Goal: Communication & Community: Answer question/provide support

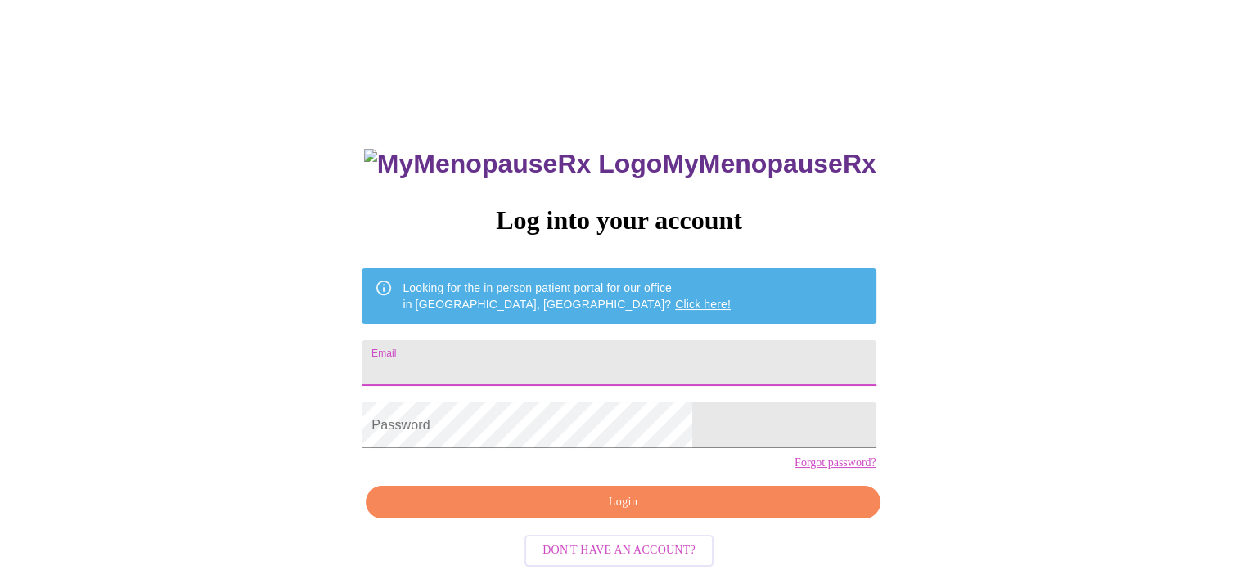
click at [525, 372] on input "Email" at bounding box center [619, 363] width 514 height 46
type input "[EMAIL_ADDRESS][DOMAIN_NAME]"
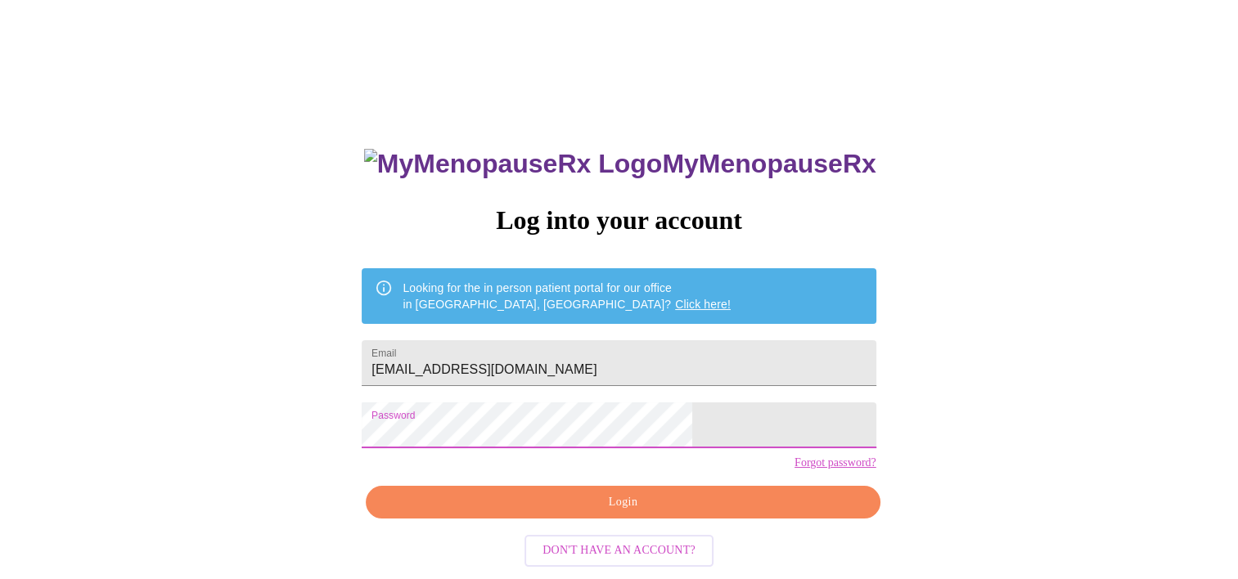
scroll to position [23, 0]
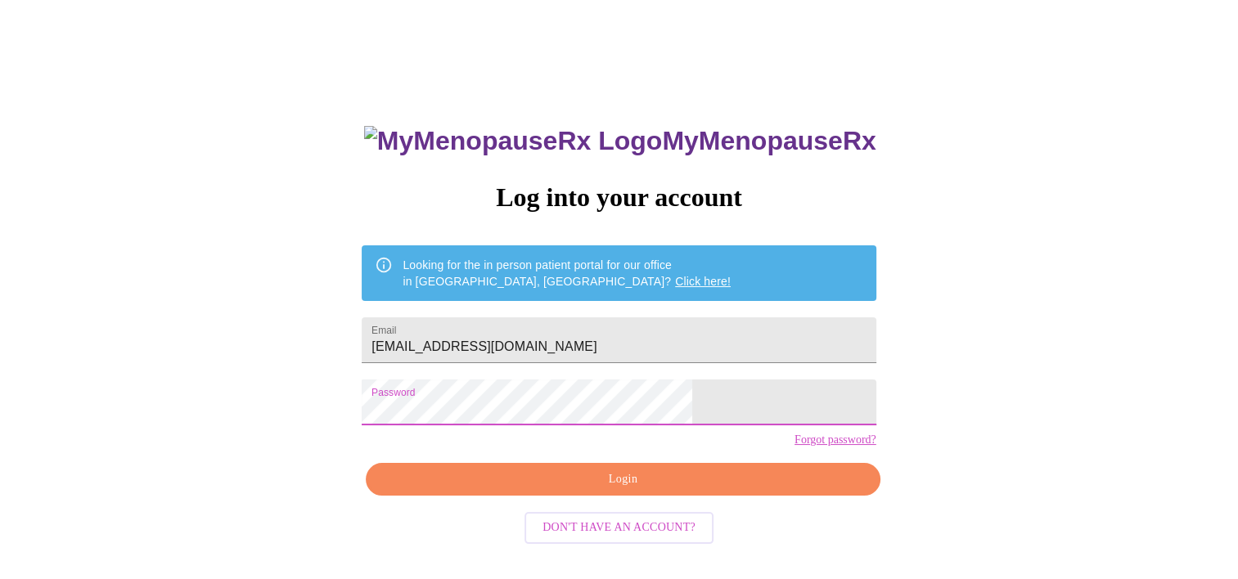
click at [632, 490] on span "Login" at bounding box center [623, 480] width 476 height 20
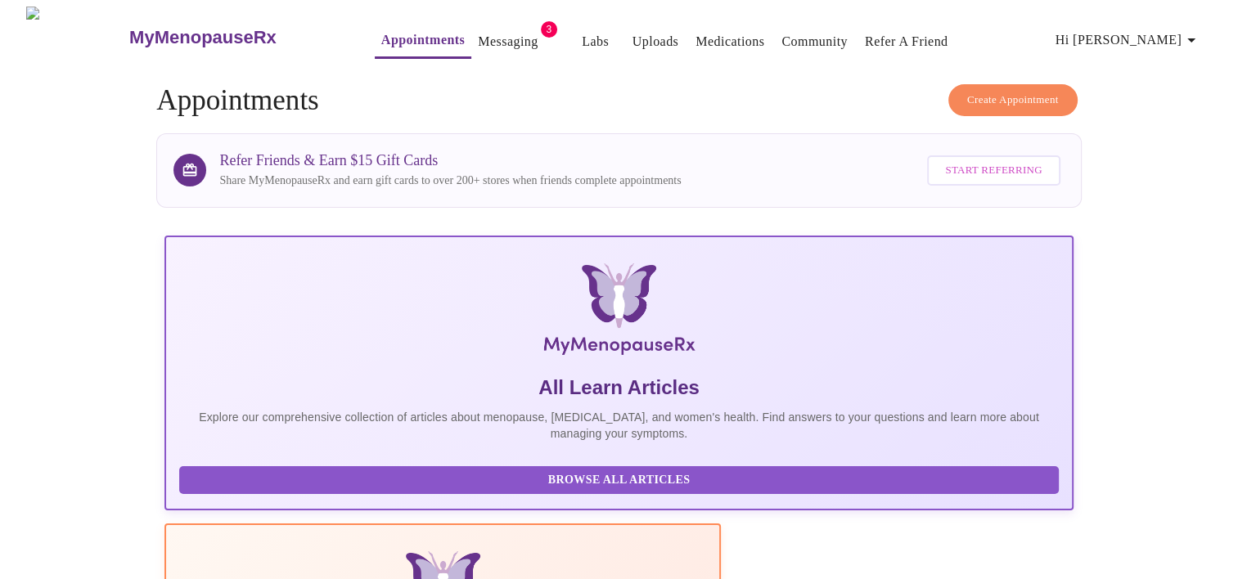
click at [478, 34] on link "Messaging" at bounding box center [508, 41] width 60 height 23
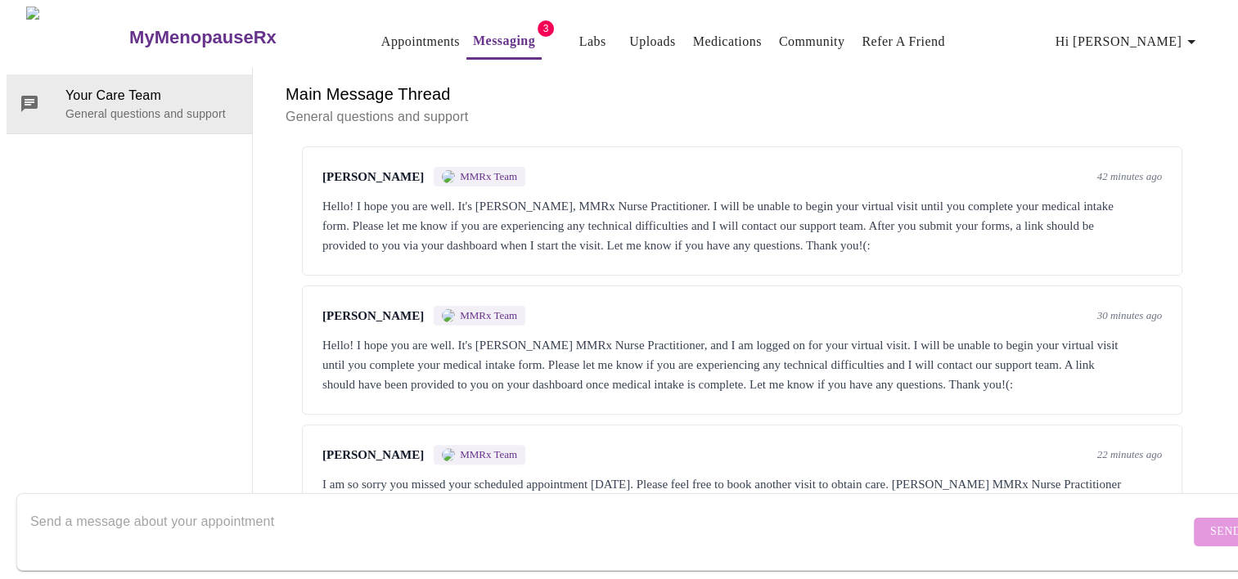
scroll to position [612, 0]
click at [350, 448] on span "[PERSON_NAME]" at bounding box center [372, 455] width 101 height 14
click at [56, 507] on textarea "Send a message about your appointment" at bounding box center [610, 532] width 1160 height 52
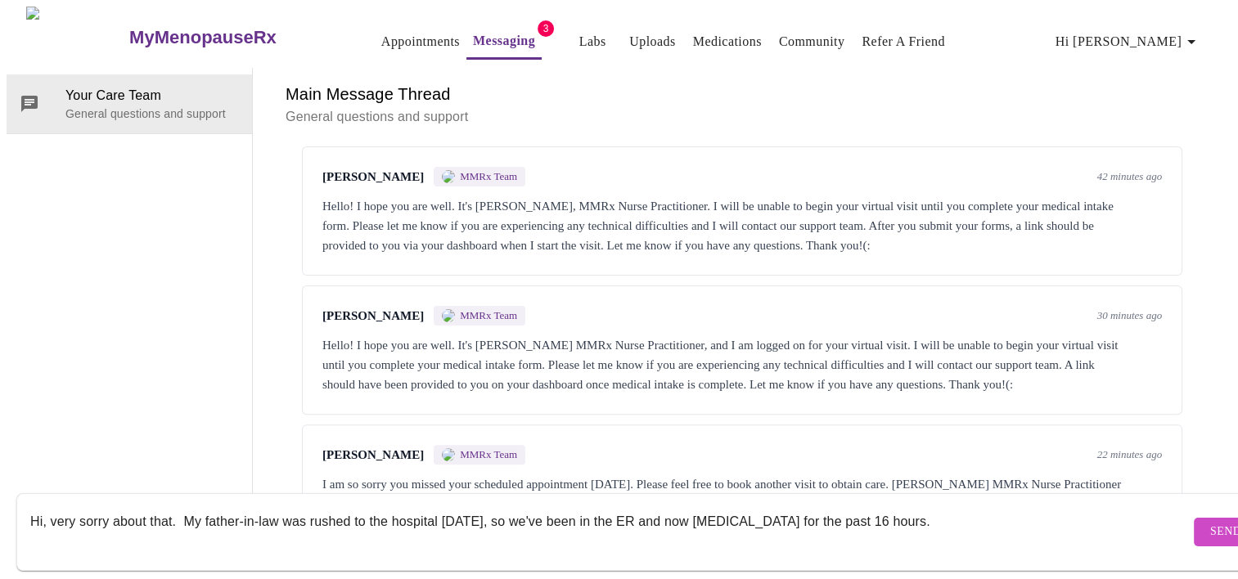
type textarea "Hi, very sorry about that. My father-in-law was rushed to the hospital [DATE], …"
click at [1210, 522] on span "Send" at bounding box center [1225, 532] width 31 height 20
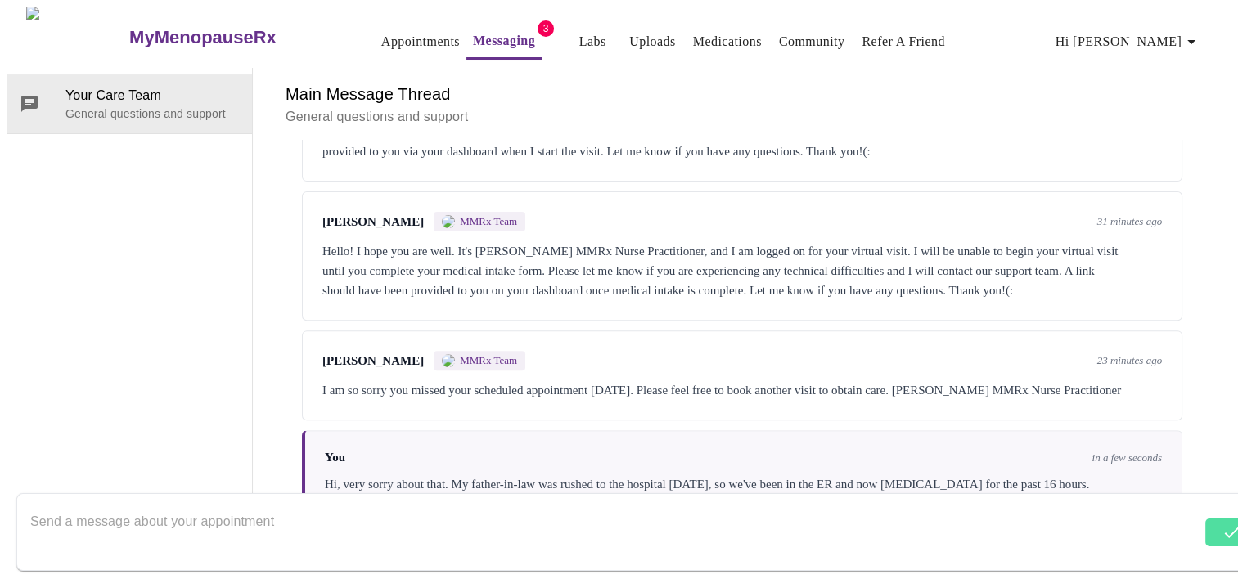
scroll to position [711, 0]
